Goal: Find specific page/section: Find specific page/section

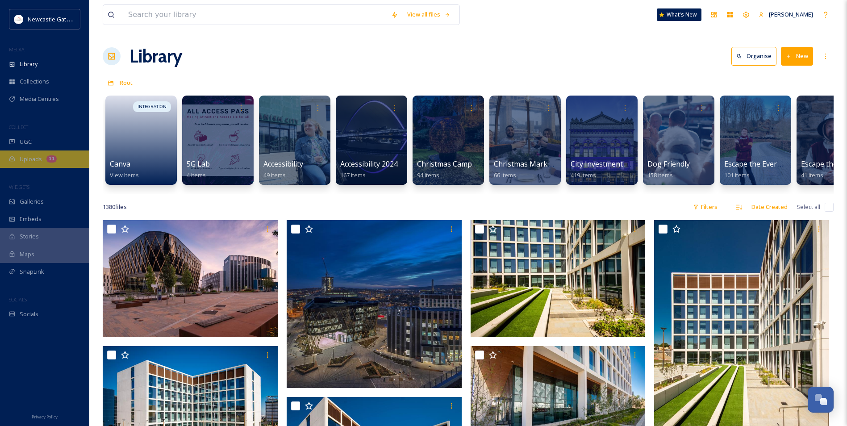
click at [43, 153] on div "Uploads 11" at bounding box center [44, 159] width 89 height 17
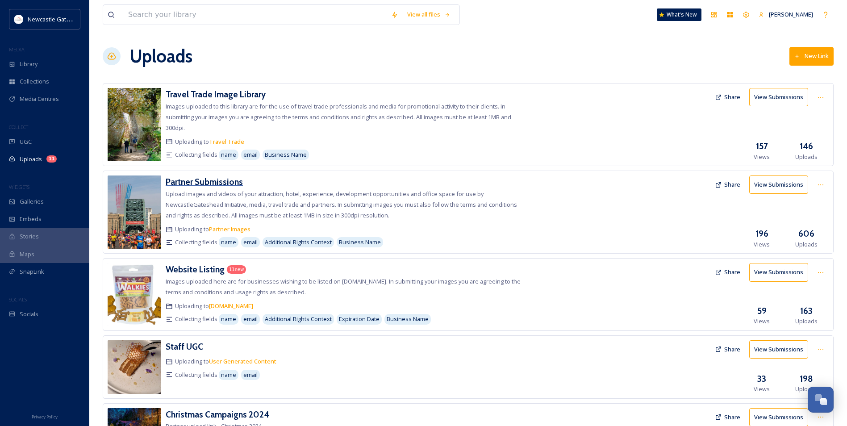
click at [217, 183] on h3 "Partner Submissions" at bounding box center [204, 181] width 77 height 11
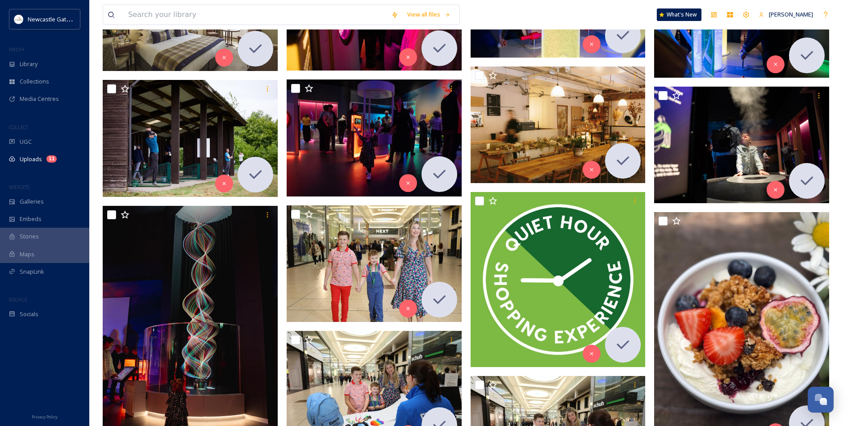
scroll to position [1250, 0]
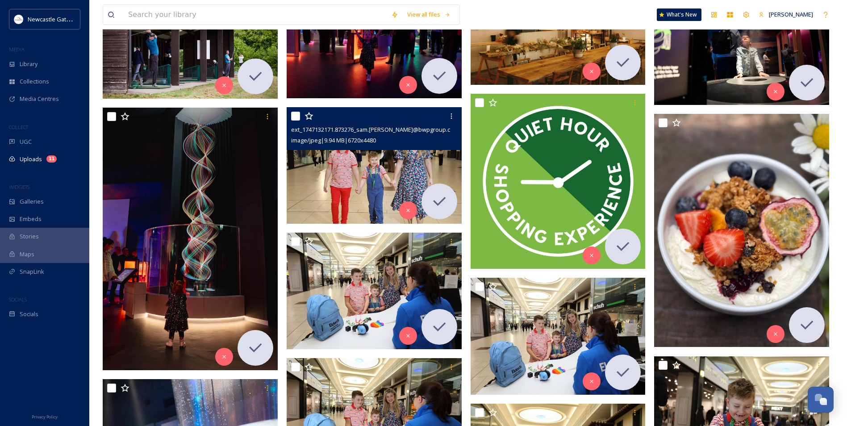
click at [378, 163] on img at bounding box center [374, 165] width 175 height 117
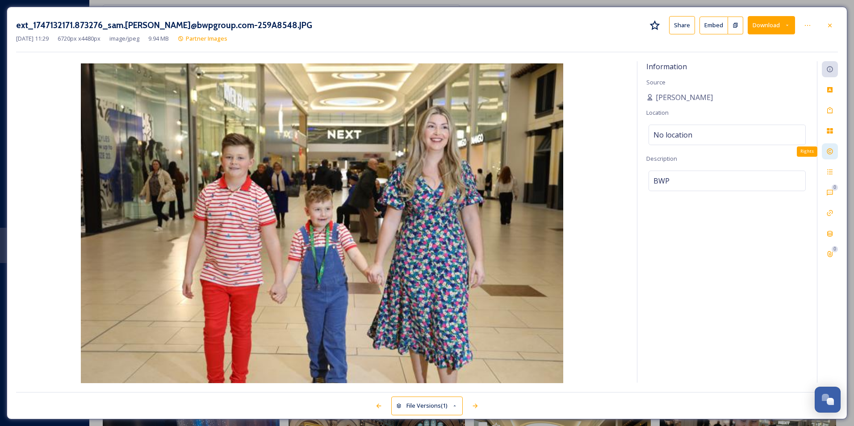
click at [831, 156] on div "Rights" at bounding box center [830, 151] width 16 height 16
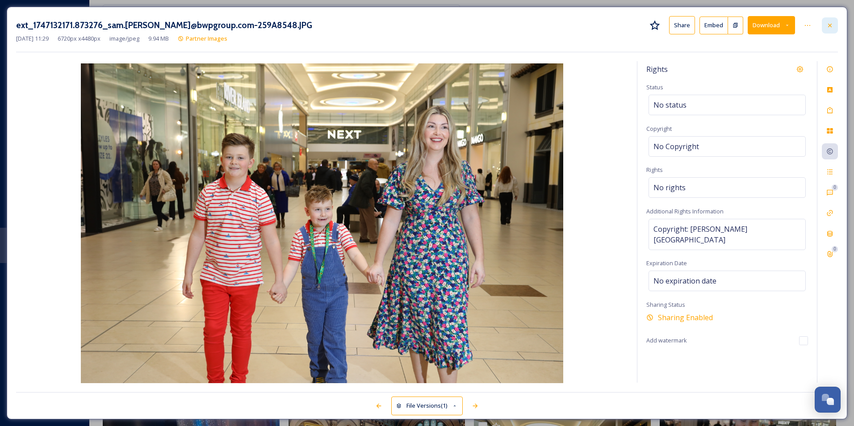
click at [826, 27] on icon at bounding box center [829, 25] width 7 height 7
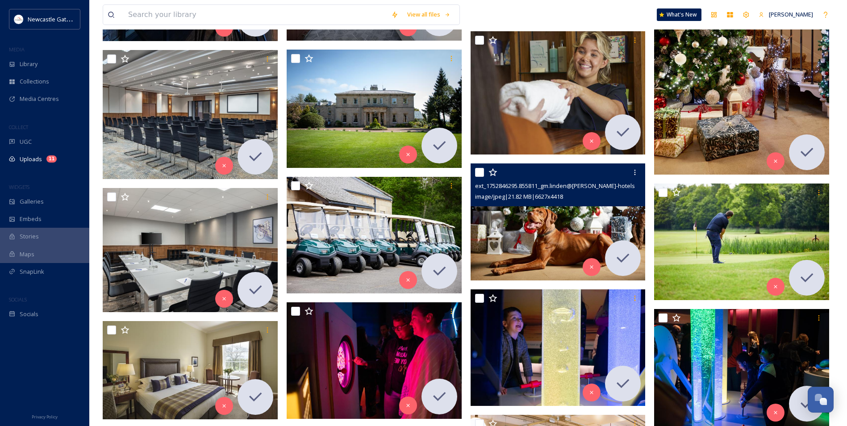
scroll to position [893, 0]
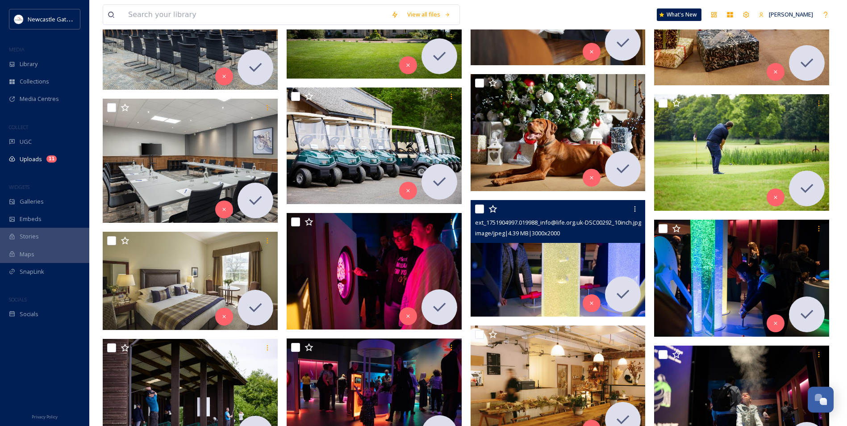
click at [542, 263] on img at bounding box center [558, 258] width 175 height 117
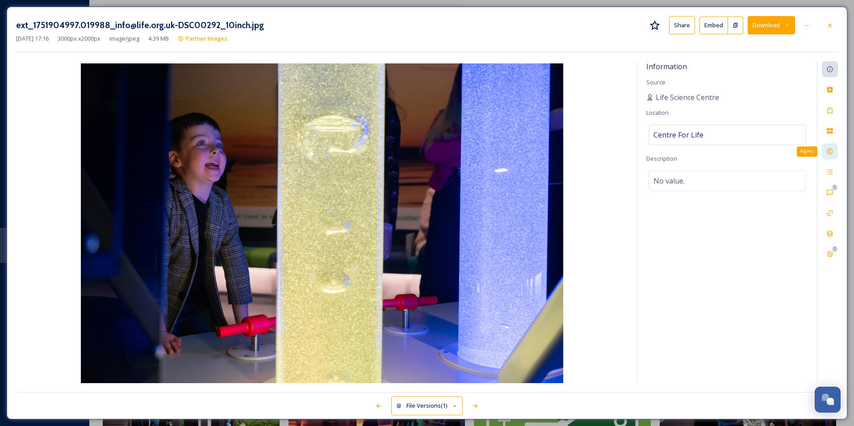
click at [831, 151] on icon at bounding box center [829, 151] width 7 height 7
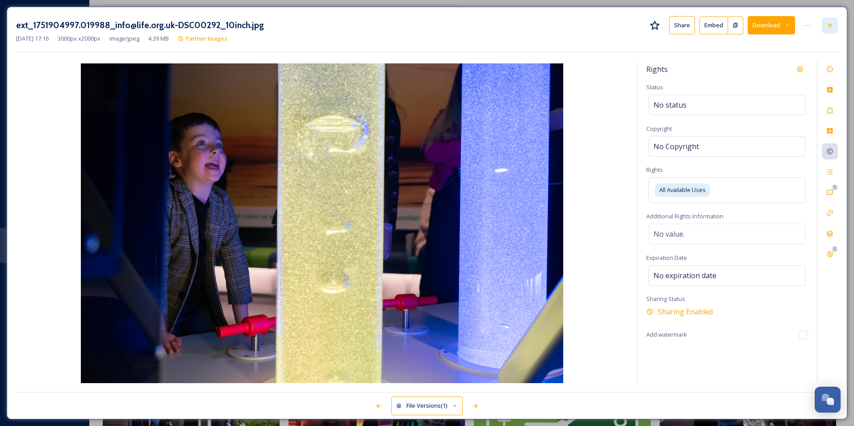
click at [832, 28] on icon at bounding box center [829, 25] width 7 height 7
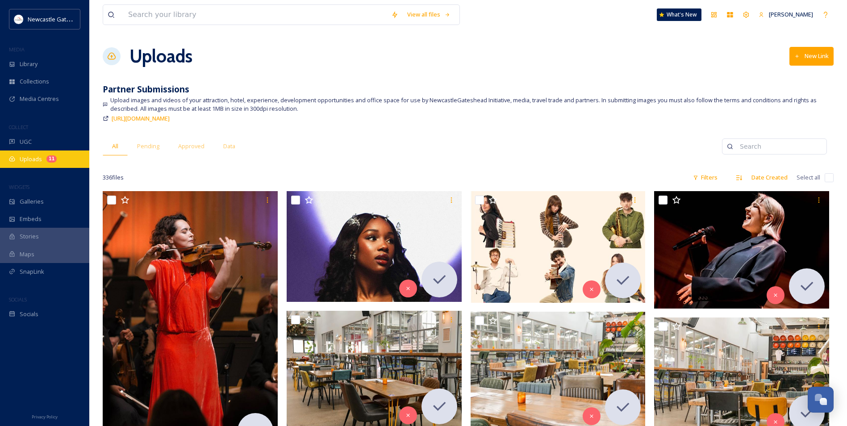
click at [43, 157] on div "Uploads 11" at bounding box center [44, 159] width 89 height 17
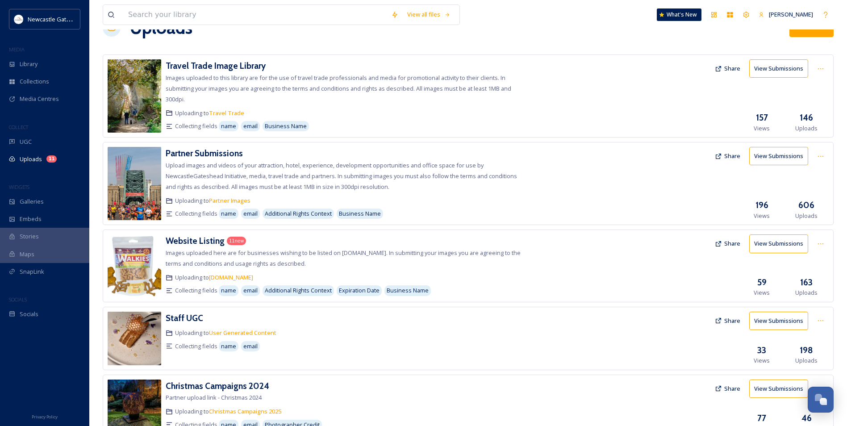
scroll to position [45, 0]
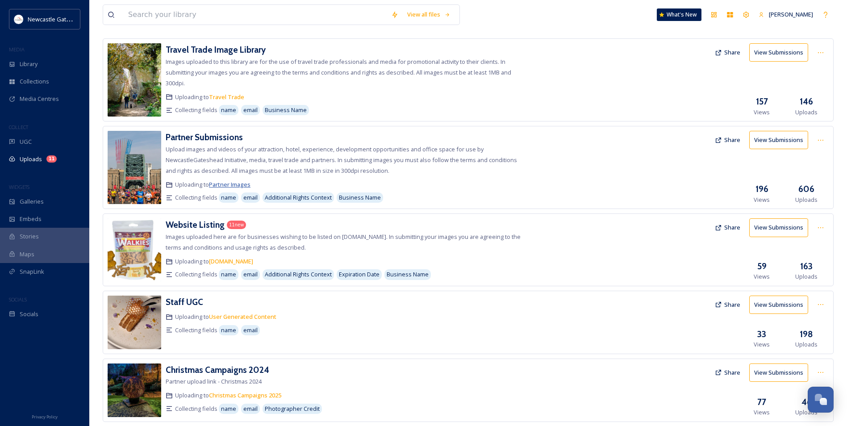
click at [239, 184] on span "Partner Images" at bounding box center [230, 184] width 42 height 8
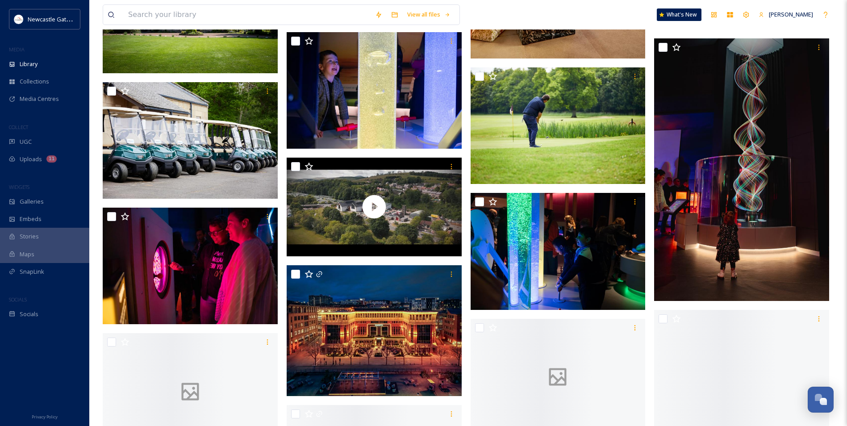
scroll to position [1250, 0]
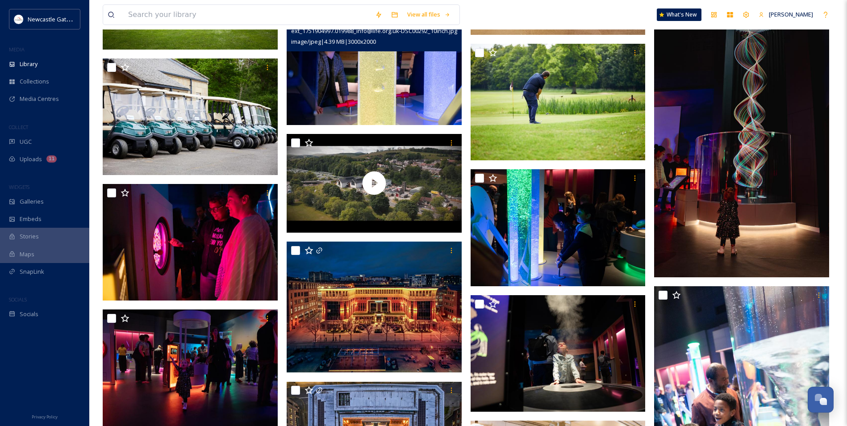
click at [421, 108] on img at bounding box center [374, 66] width 175 height 117
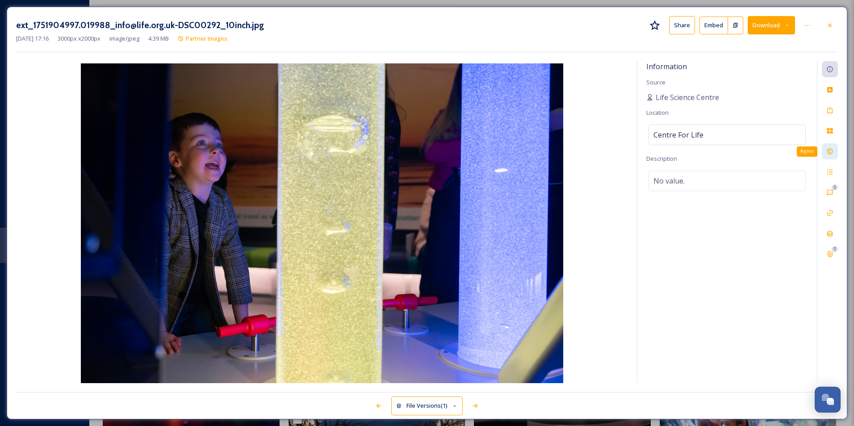
click at [827, 147] on div "Rights" at bounding box center [830, 151] width 16 height 16
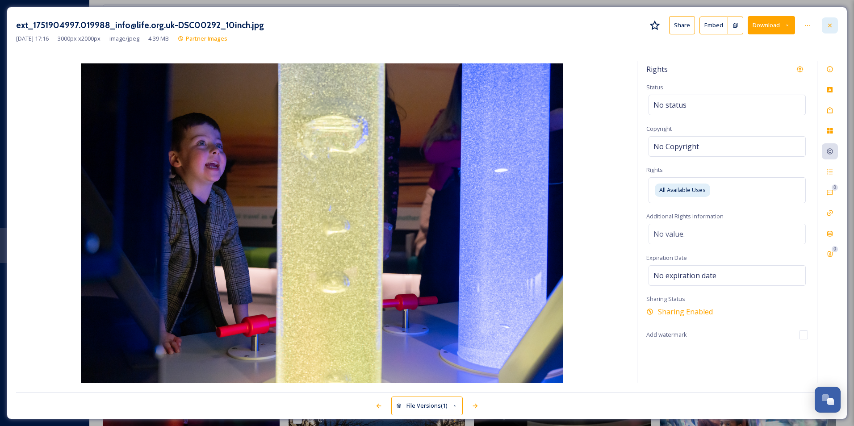
click at [835, 28] on div at bounding box center [830, 25] width 16 height 16
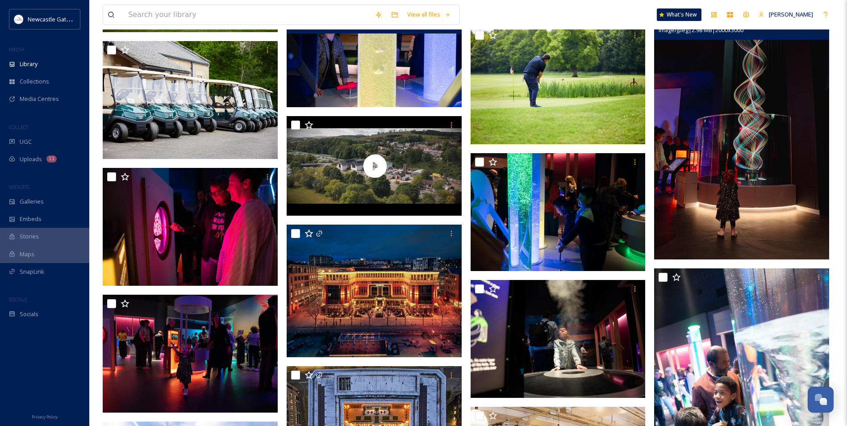
scroll to position [1295, 0]
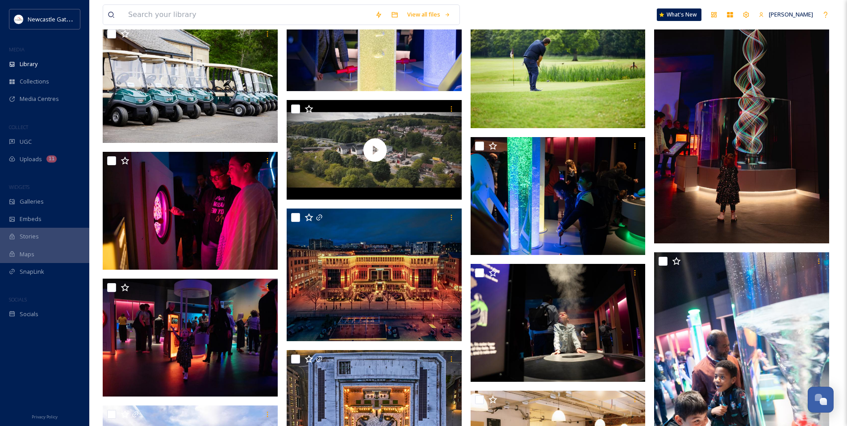
click at [705, 124] on img at bounding box center [741, 112] width 175 height 263
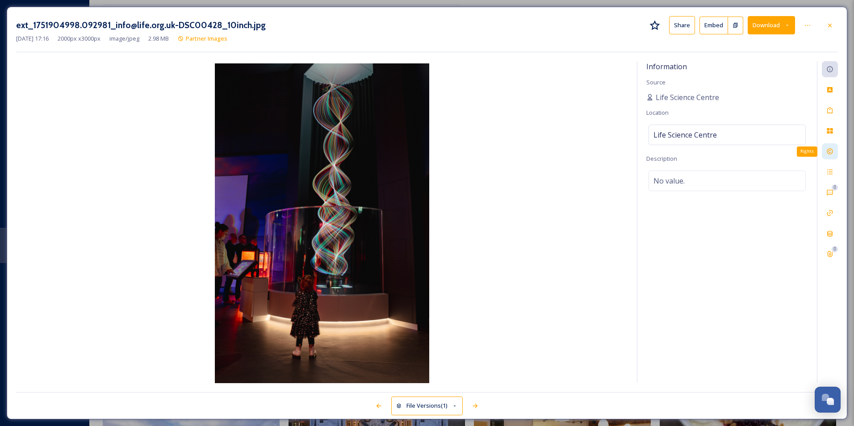
click at [836, 153] on div "Rights" at bounding box center [830, 151] width 16 height 16
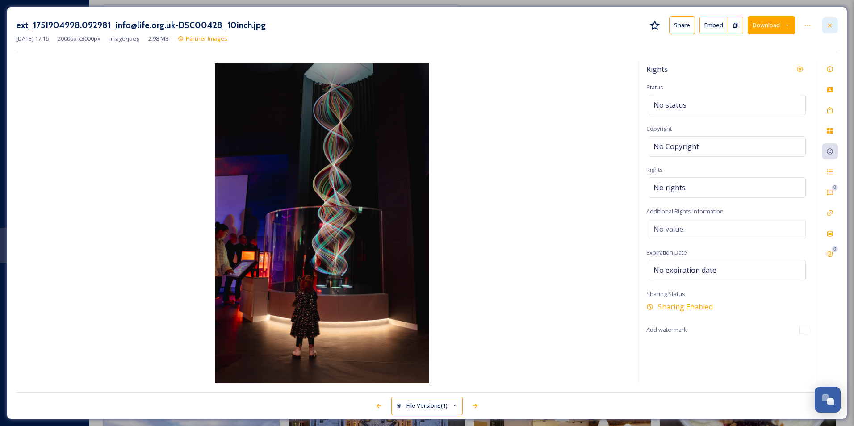
click at [831, 23] on icon at bounding box center [829, 25] width 7 height 7
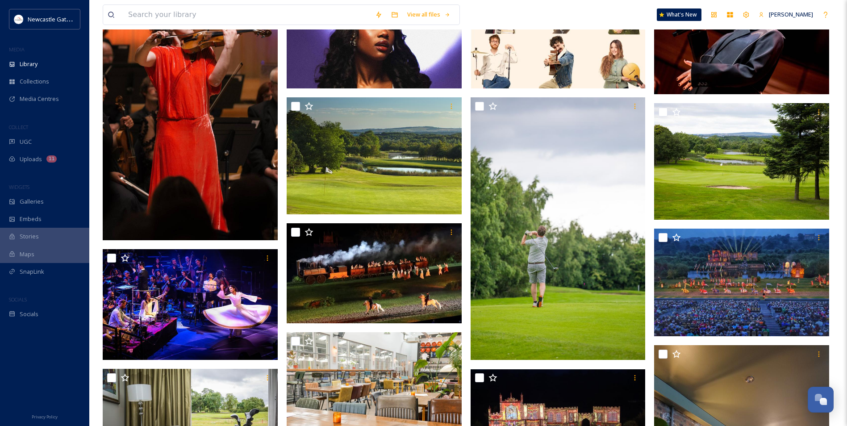
scroll to position [56, 0]
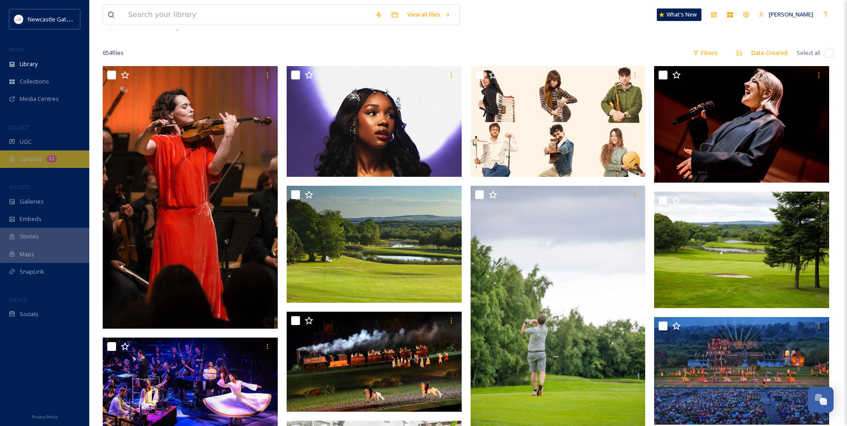
click at [39, 167] on div "Uploads 11" at bounding box center [44, 159] width 89 height 17
